Goal: Task Accomplishment & Management: Use online tool/utility

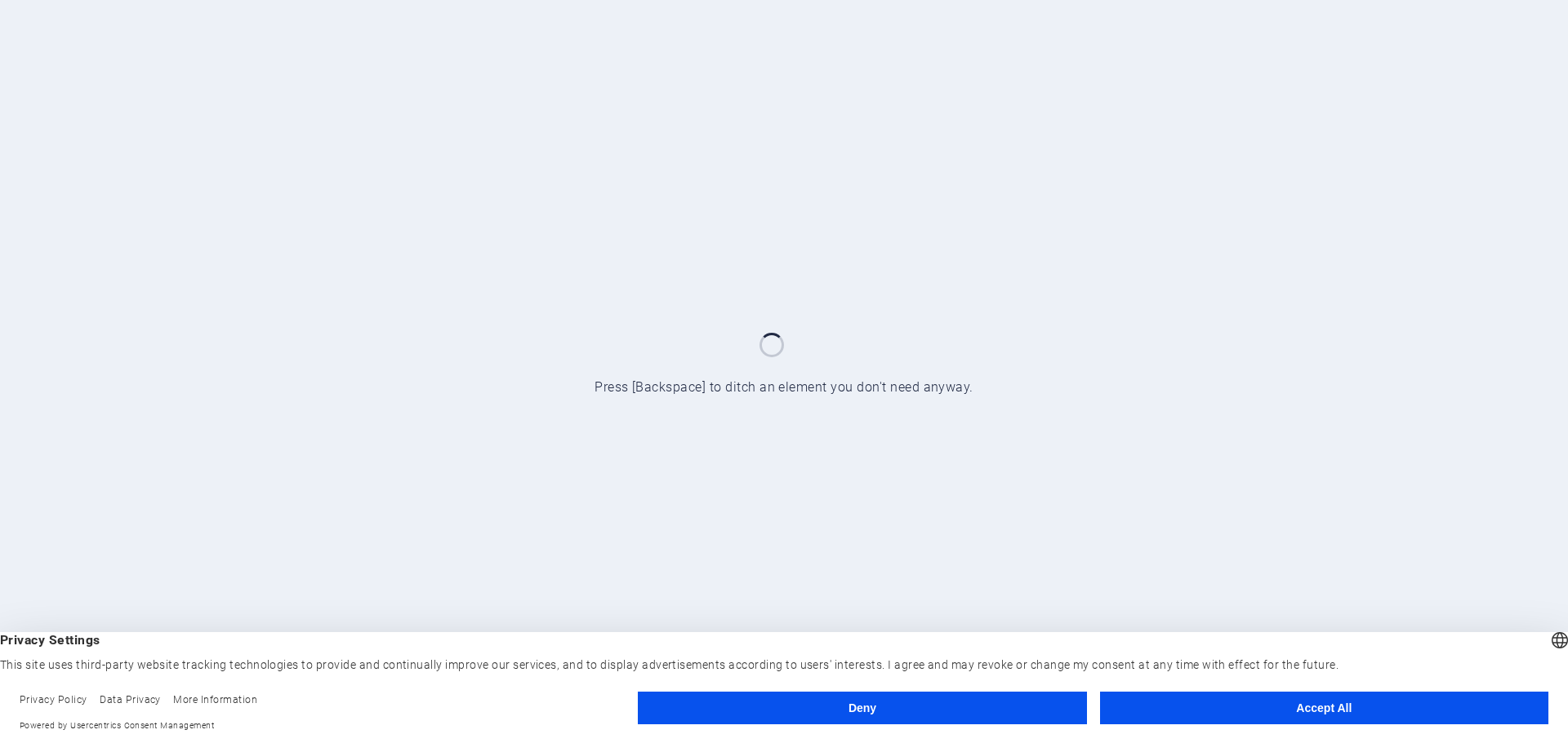
click at [1366, 712] on button "Accept All" at bounding box center [1324, 708] width 448 height 32
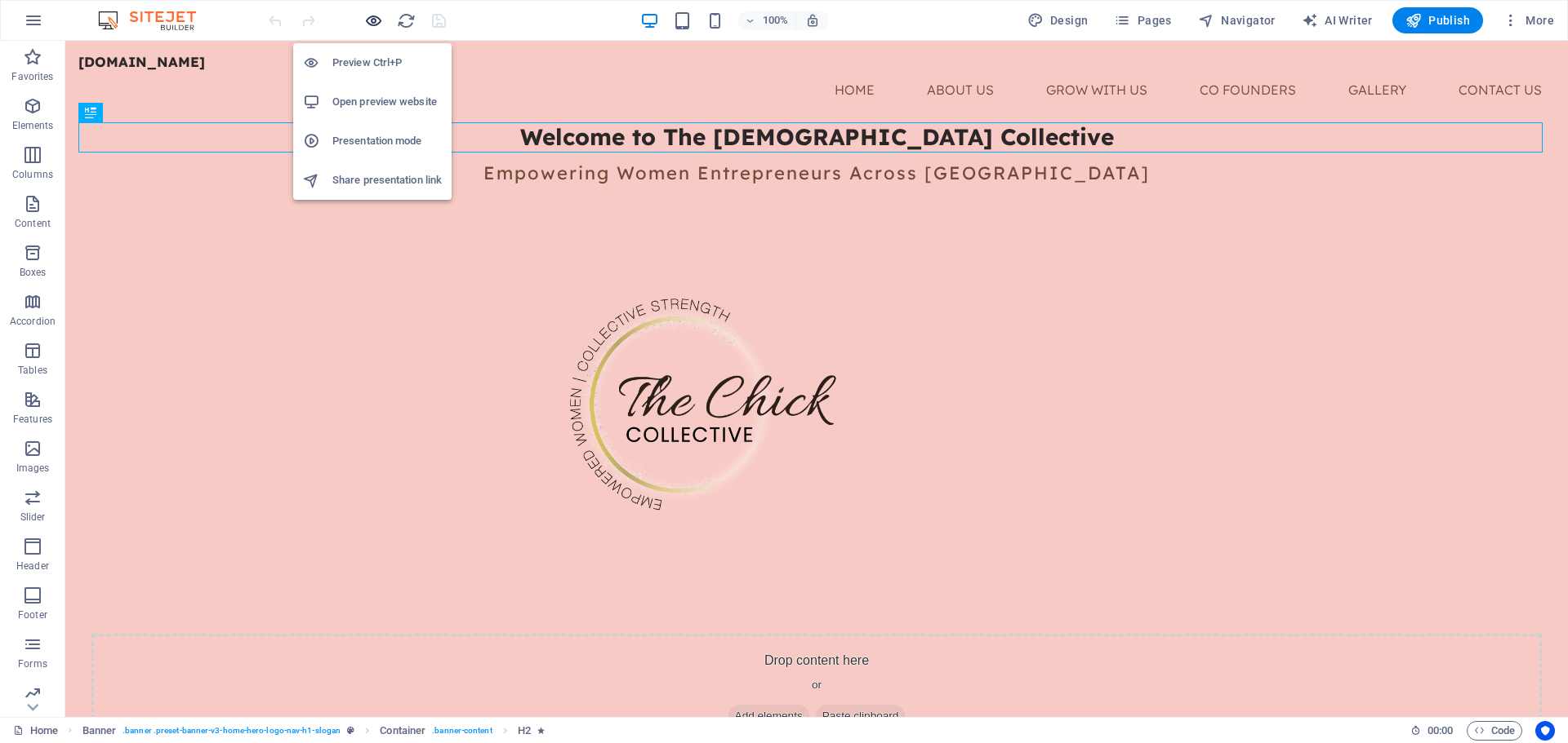
click at [367, 21] on icon "button" at bounding box center [373, 21] width 19 height 19
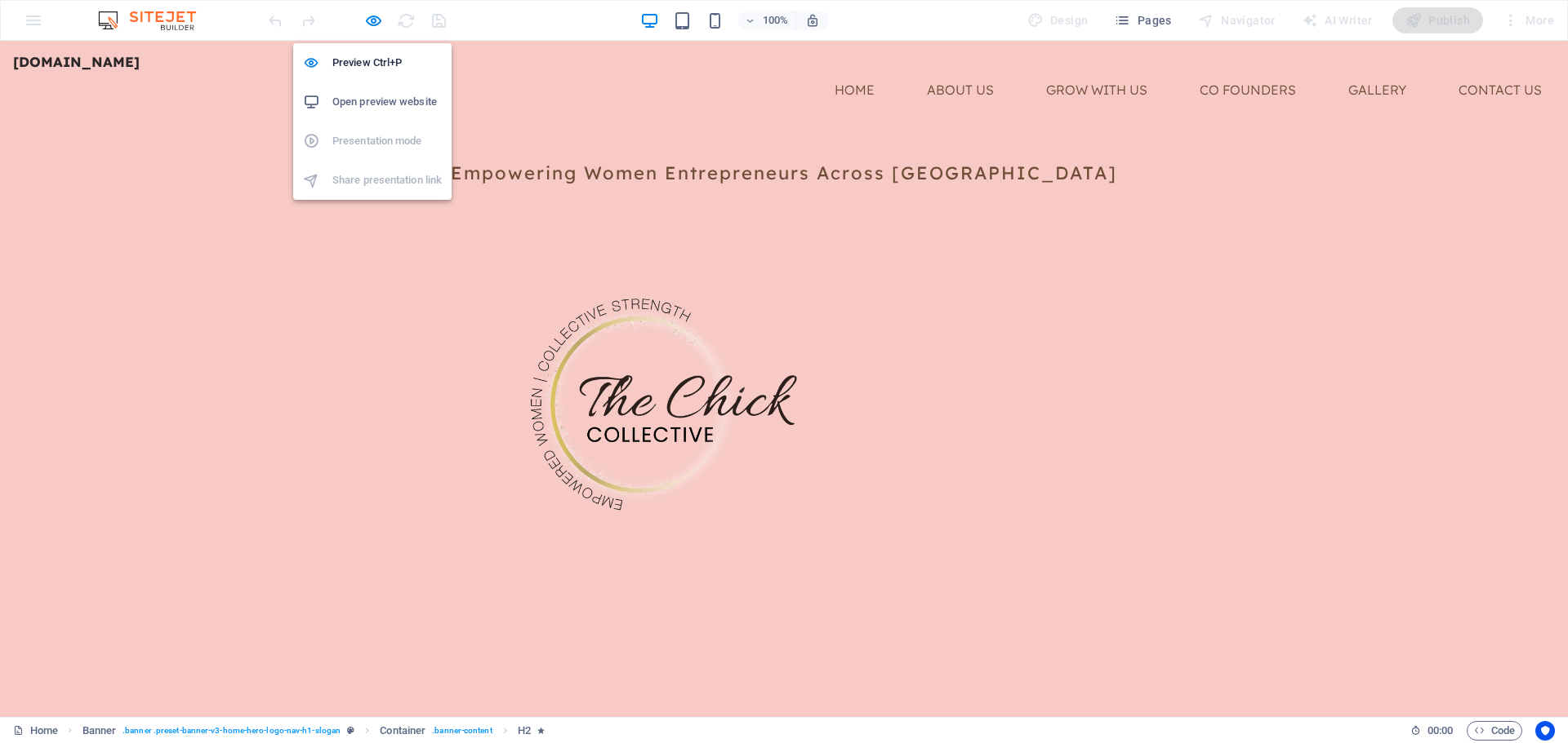
click at [398, 102] on h6 "Open preview website" at bounding box center [387, 102] width 109 height 20
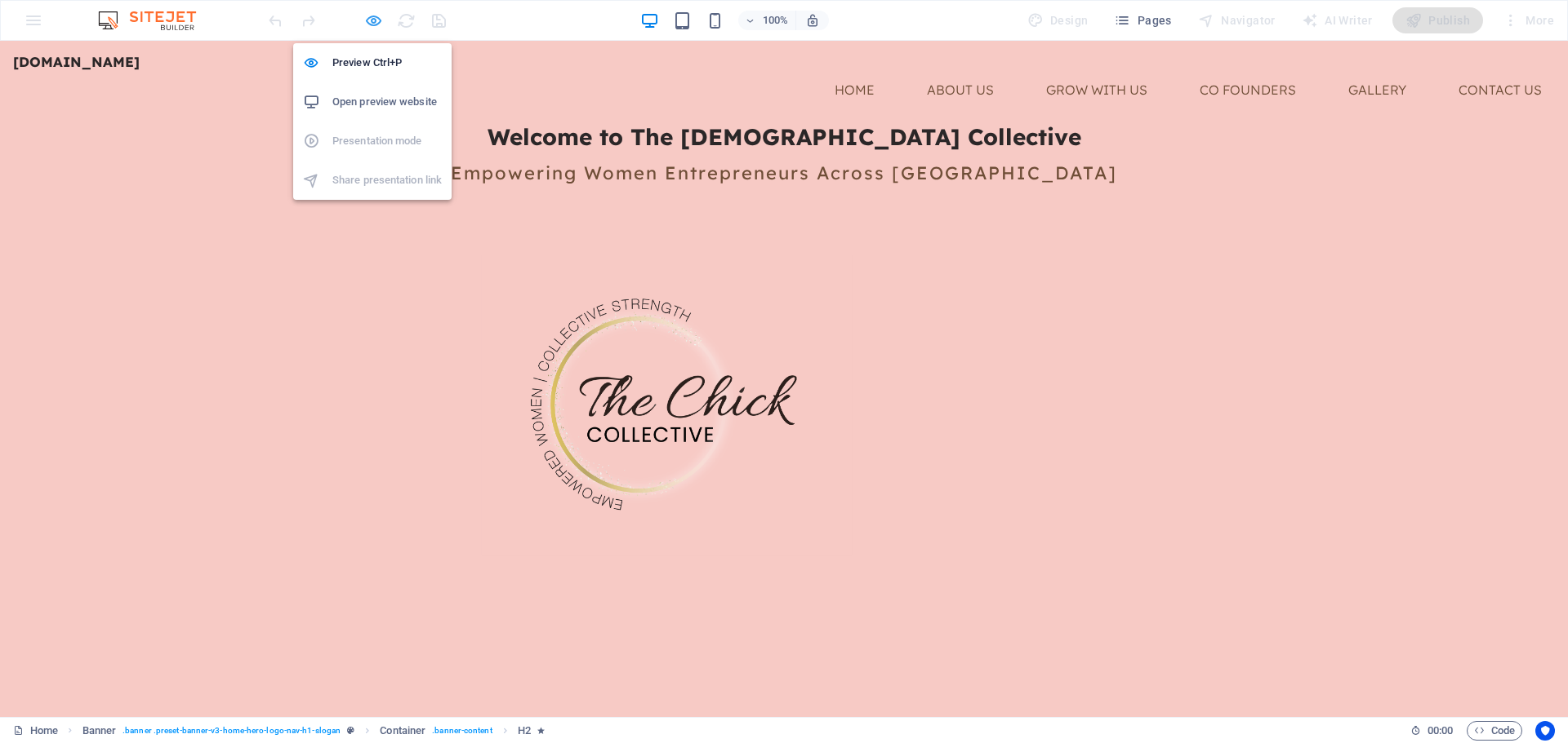
click at [373, 24] on icon "button" at bounding box center [373, 21] width 19 height 19
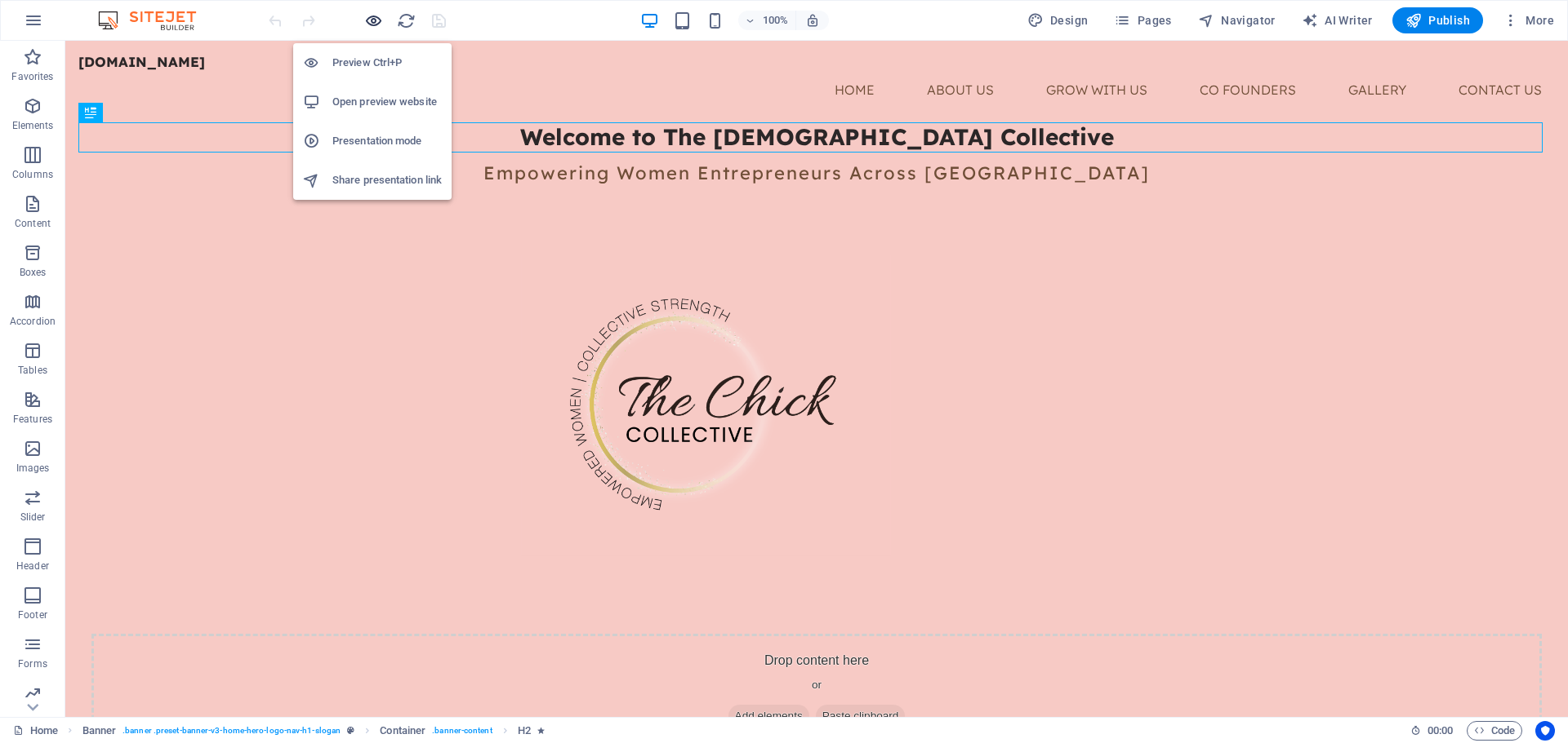
click at [371, 19] on icon "button" at bounding box center [373, 21] width 19 height 19
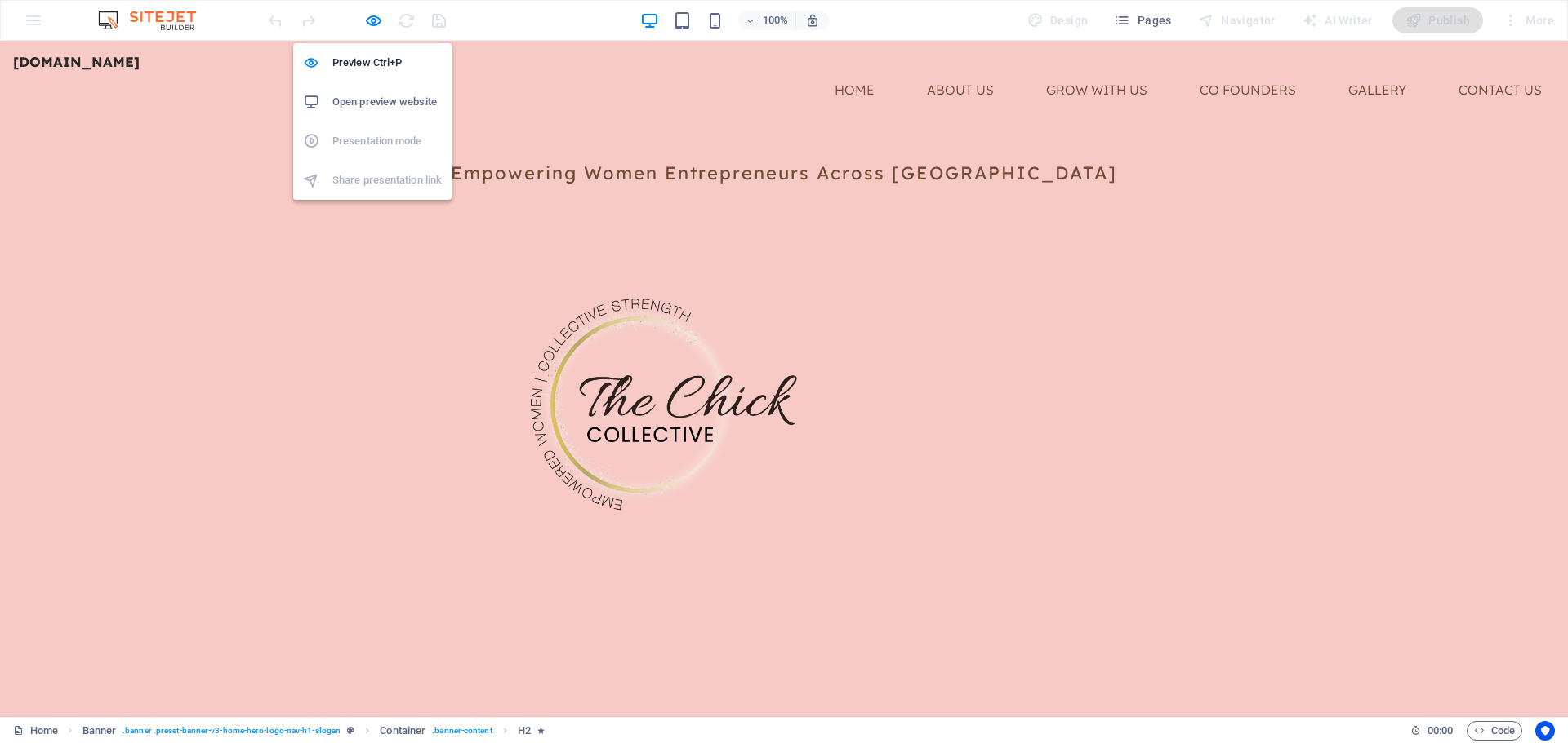
click at [375, 106] on h6 "Open preview website" at bounding box center [387, 102] width 109 height 20
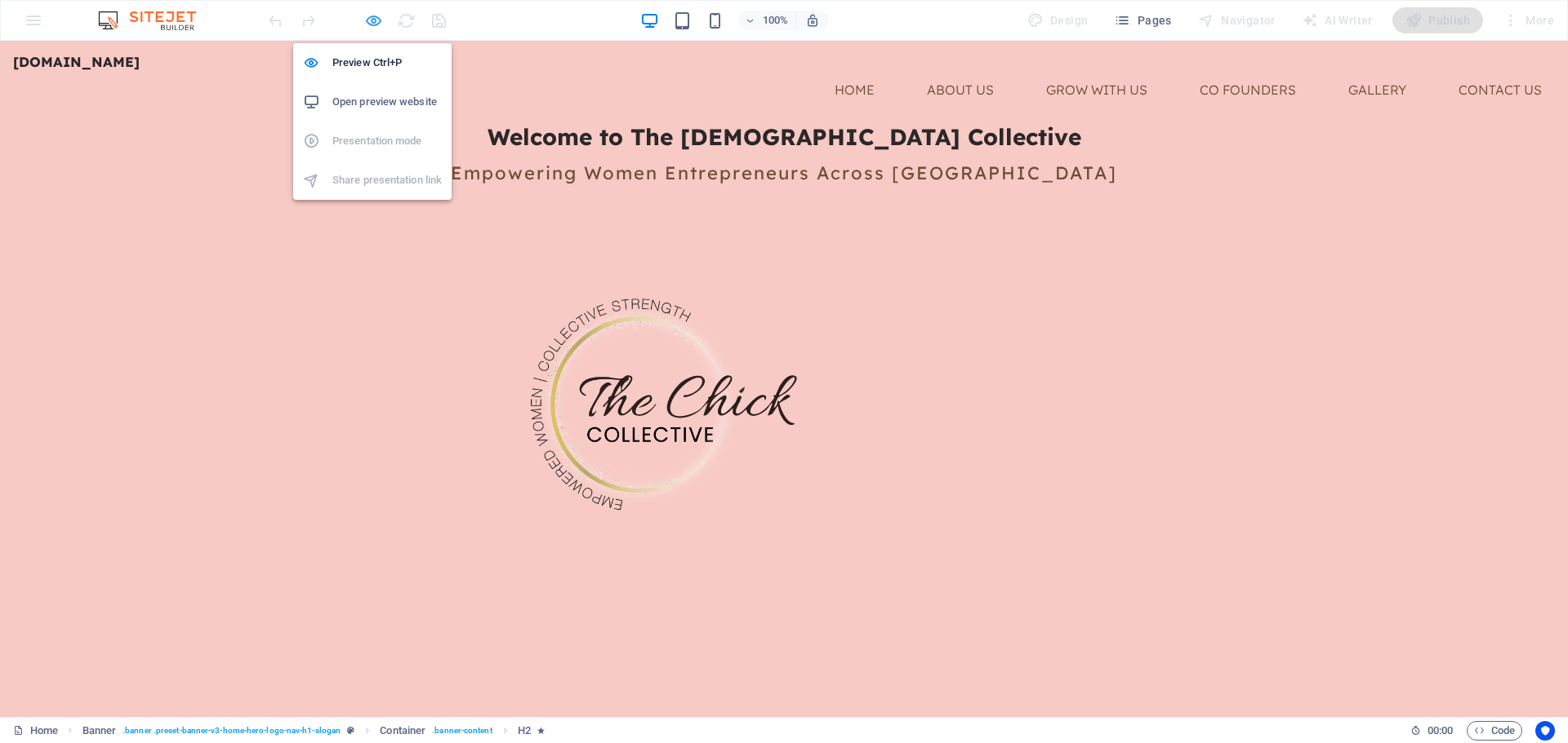
click at [375, 20] on icon "button" at bounding box center [373, 21] width 19 height 19
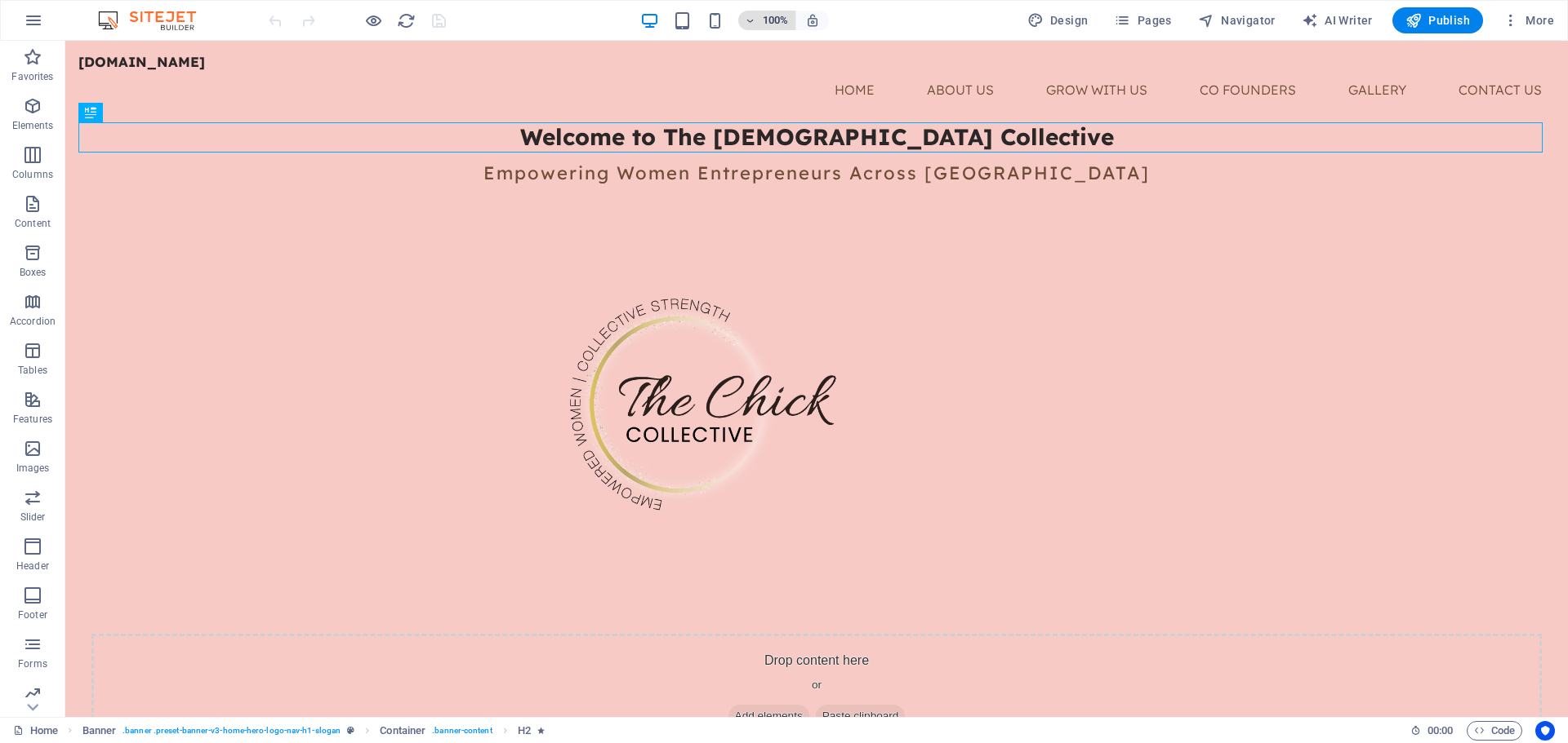
click at [753, 21] on icon "button" at bounding box center [750, 21] width 12 height 11
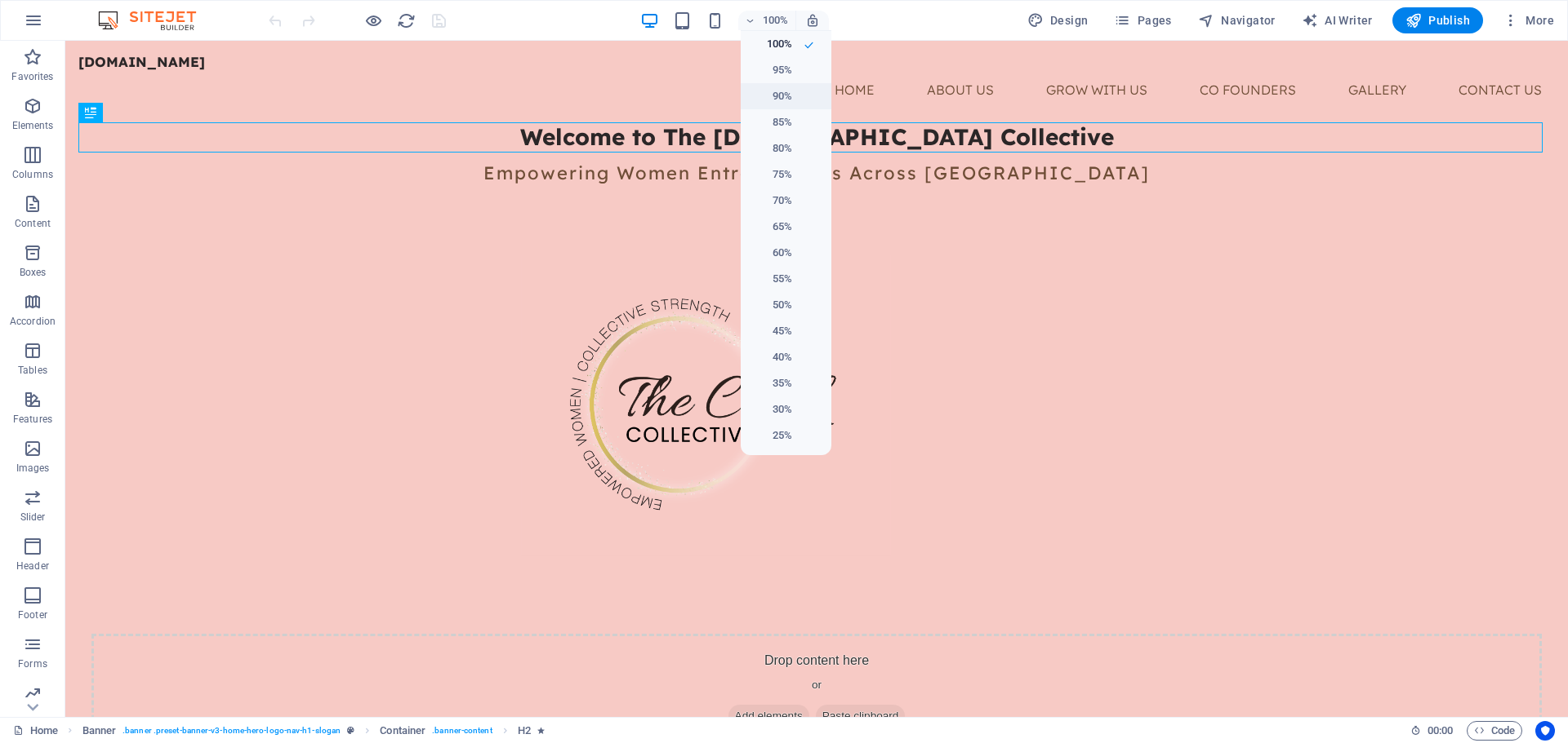
click at [768, 101] on h6 "90%" at bounding box center [771, 97] width 42 height 20
